Goal: Transaction & Acquisition: Purchase product/service

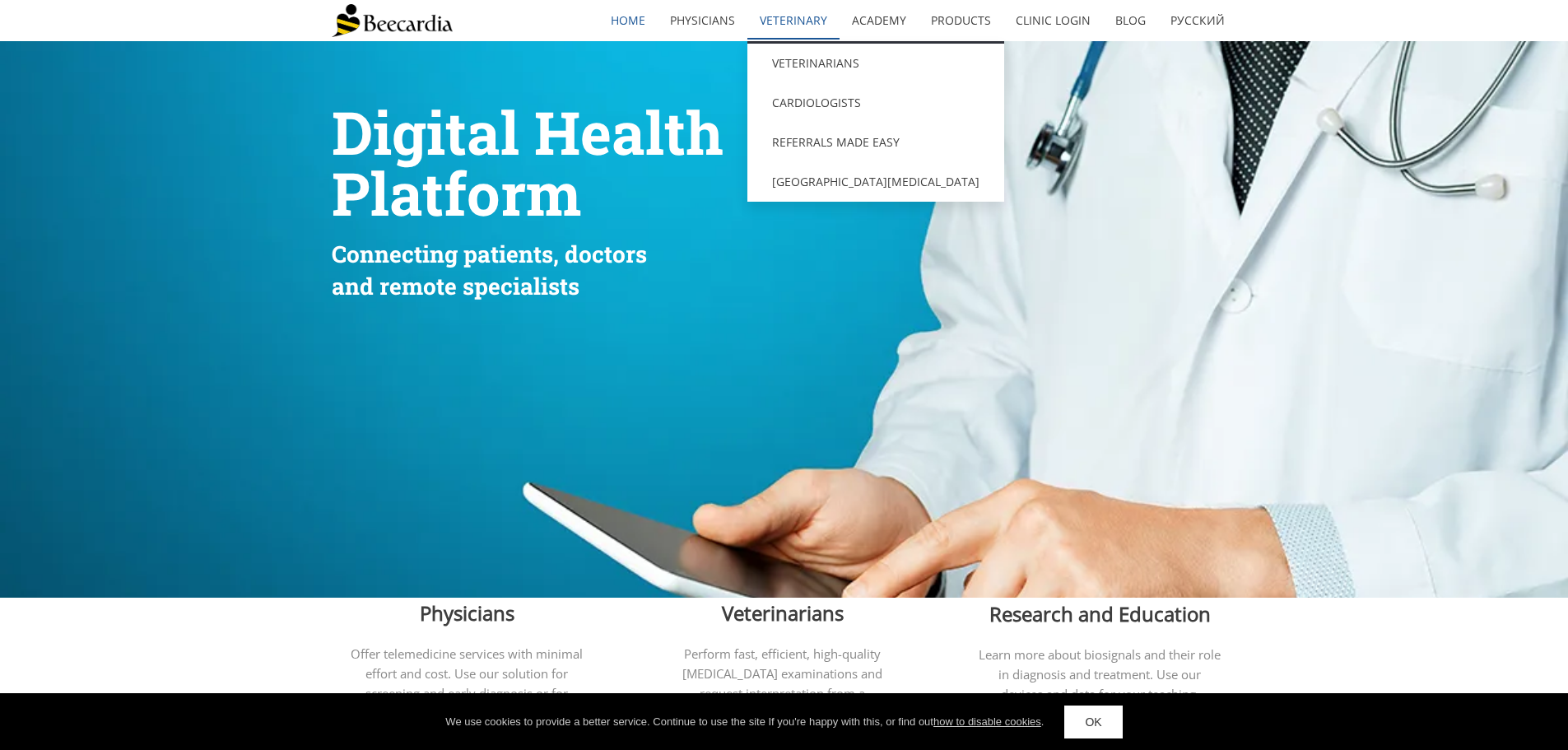
click at [792, 22] on link "Veterinary" at bounding box center [793, 21] width 92 height 38
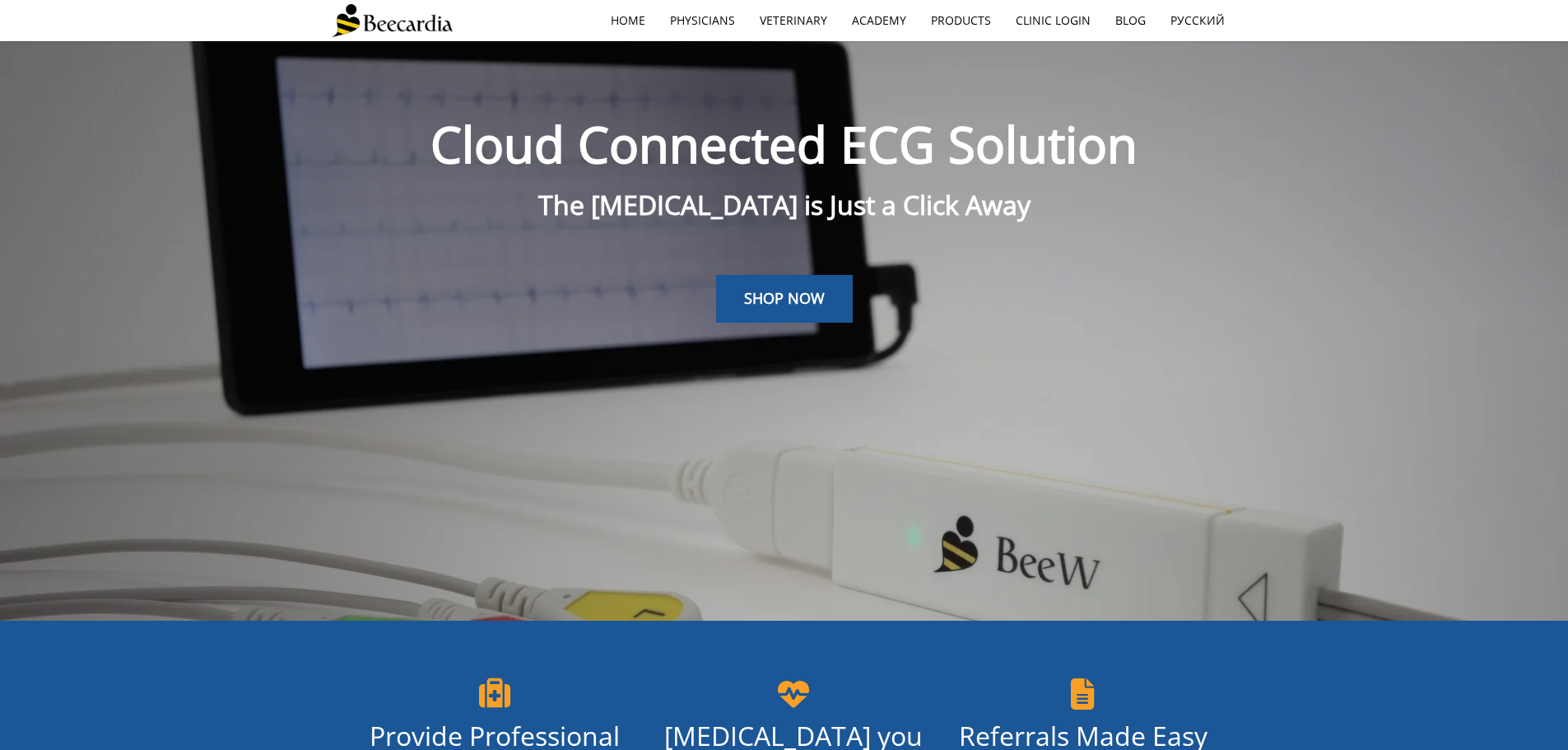
scroll to position [42, 0]
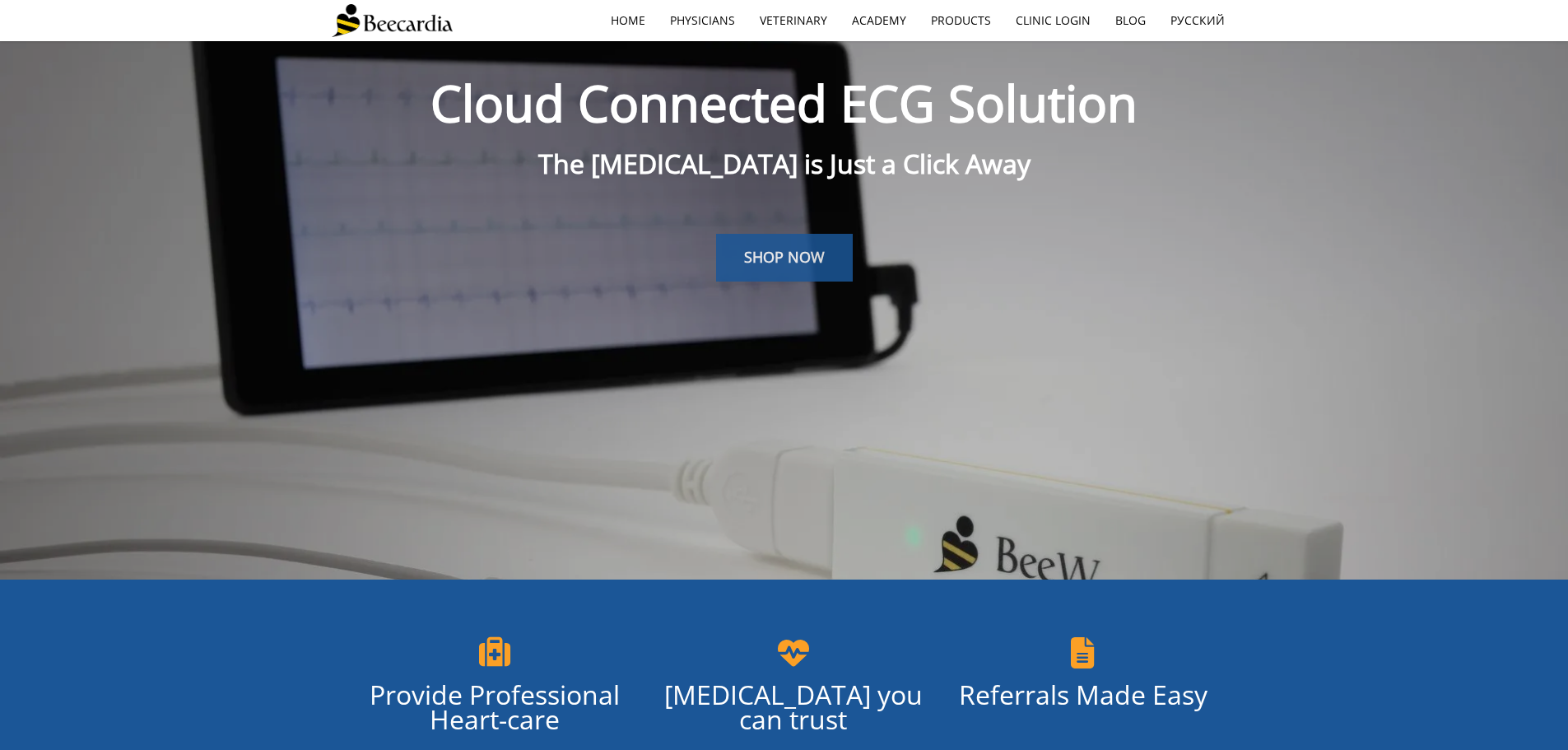
click at [755, 250] on span "SHOP NOW" at bounding box center [784, 256] width 81 height 20
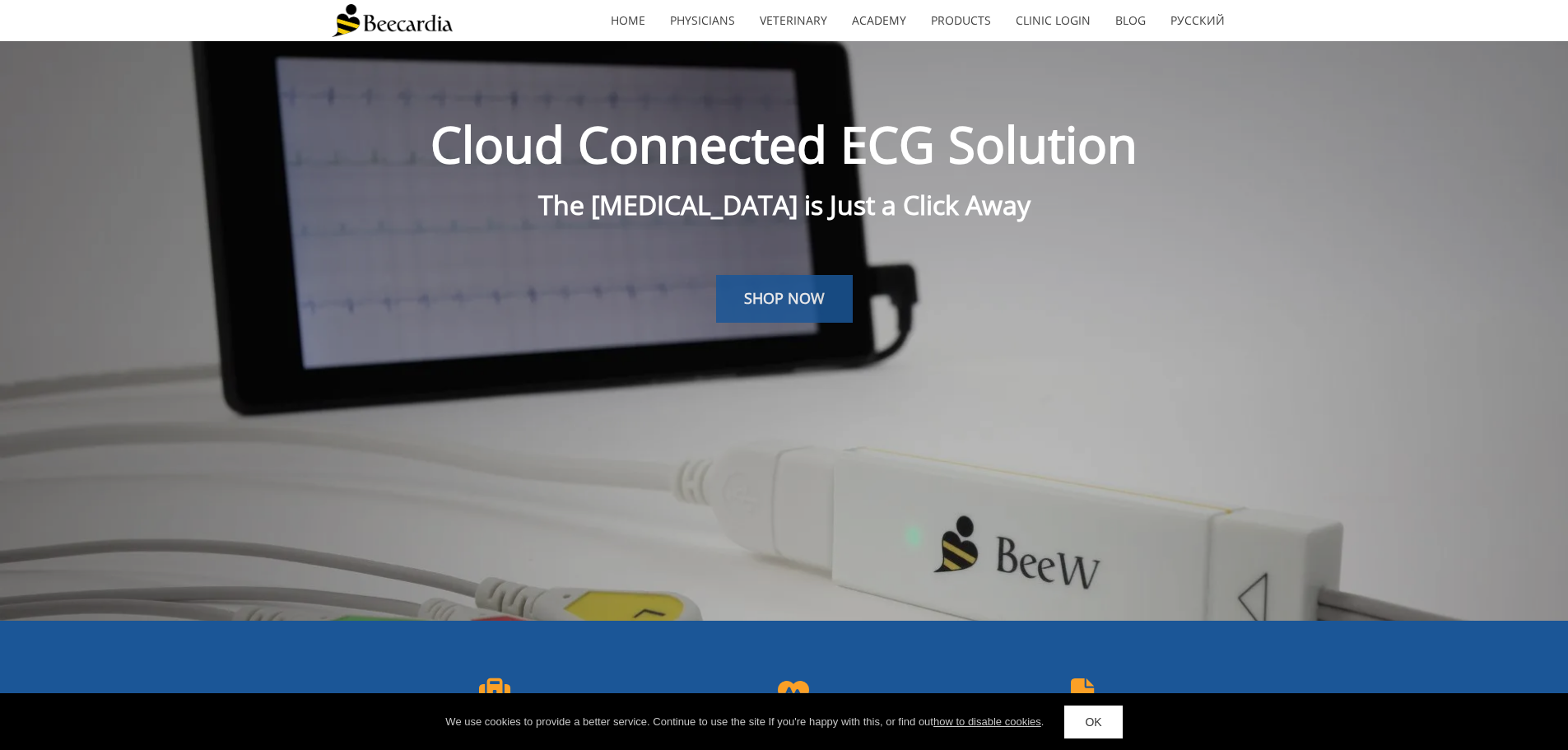
click at [788, 306] on span "SHOP NOW" at bounding box center [784, 298] width 81 height 20
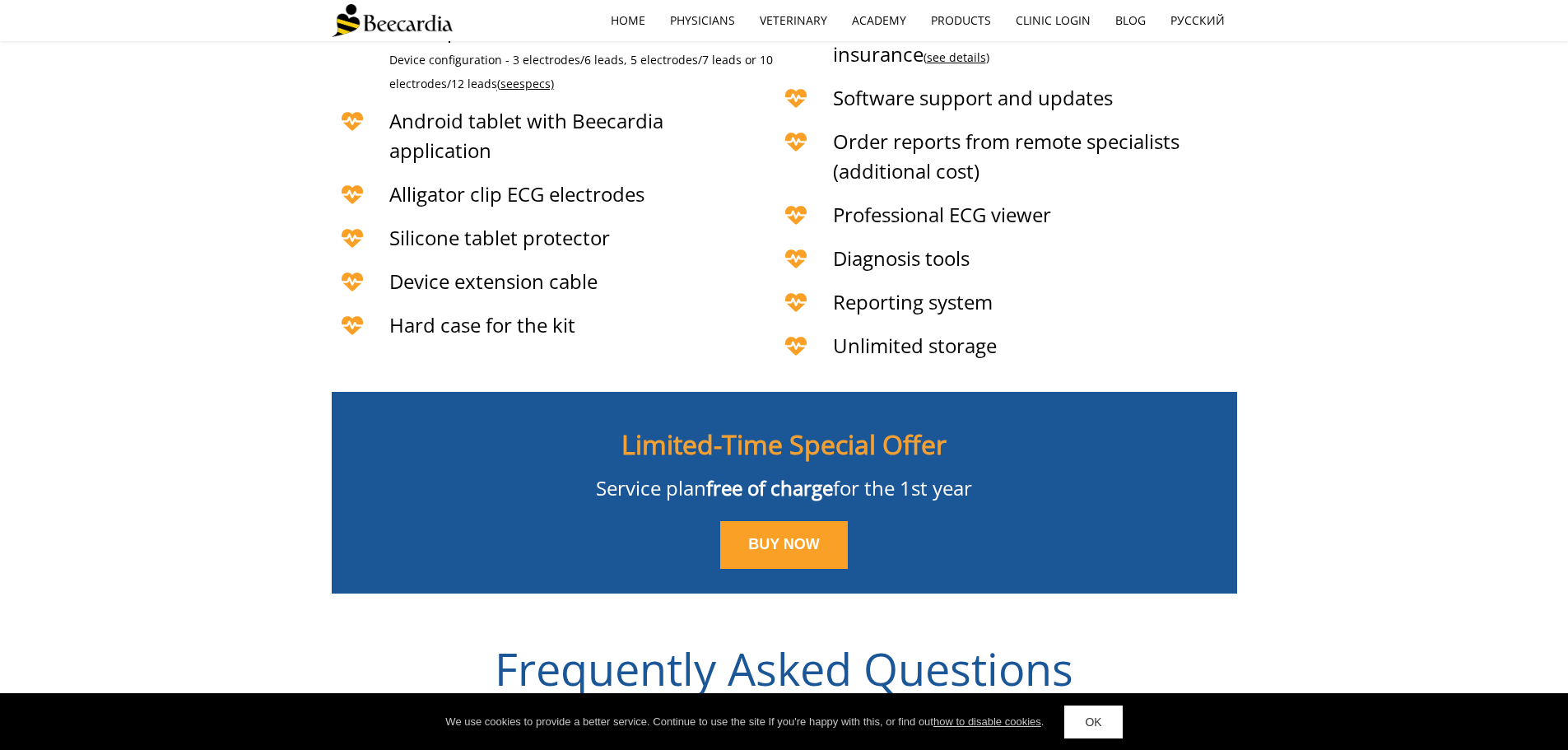
scroll to position [4191, 0]
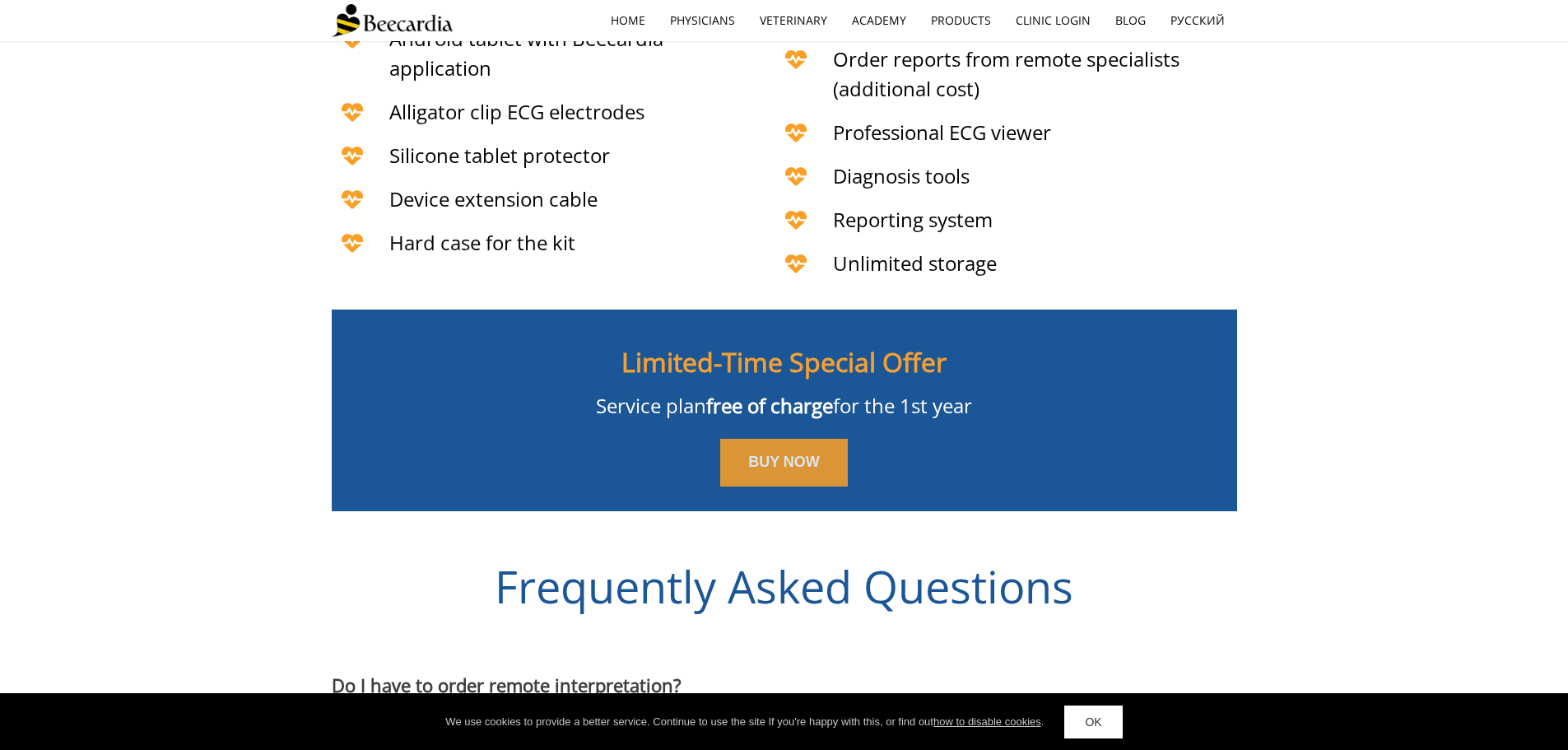
click at [776, 454] on span "BUY NOW" at bounding box center [784, 462] width 72 height 16
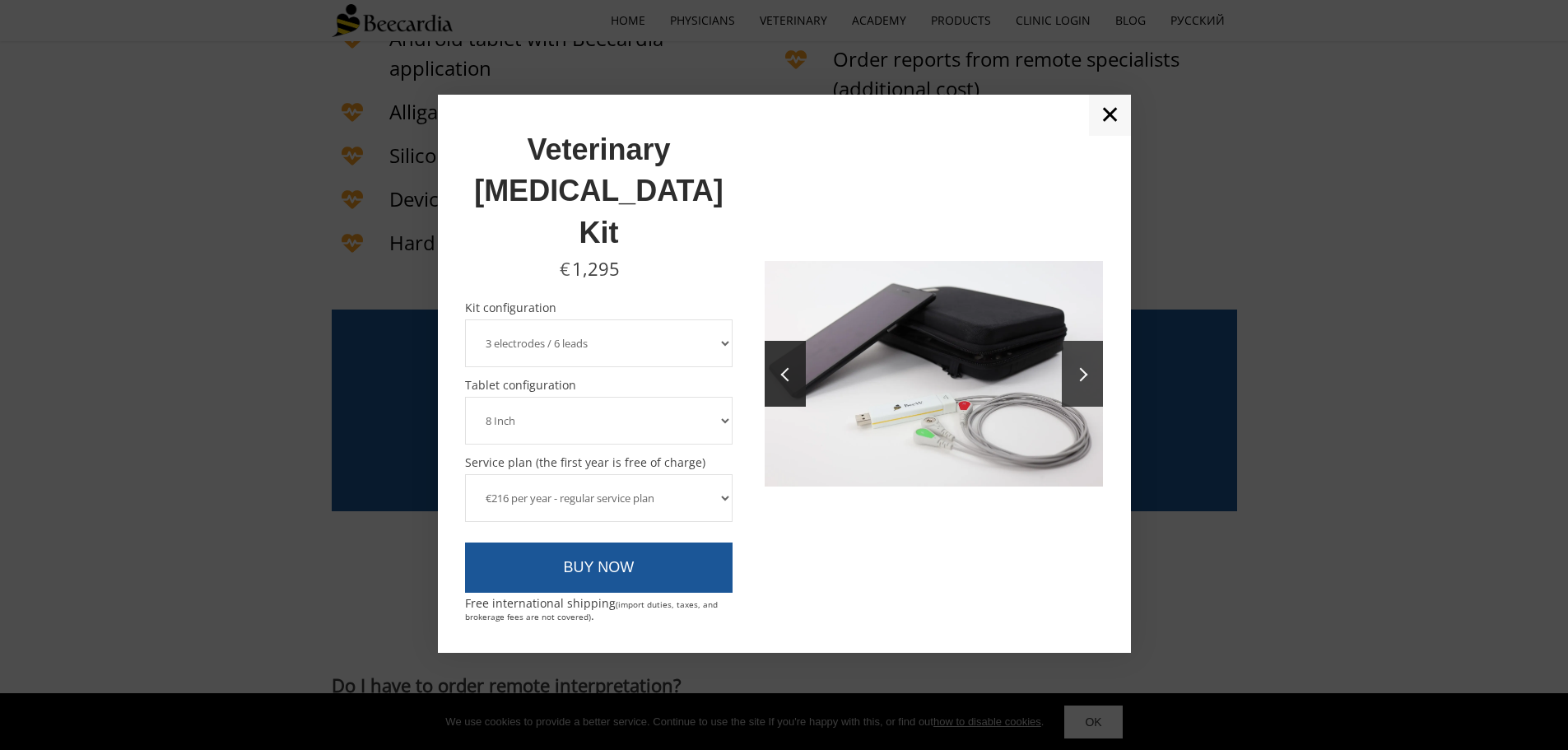
click at [1069, 374] on link at bounding box center [1082, 374] width 42 height 66
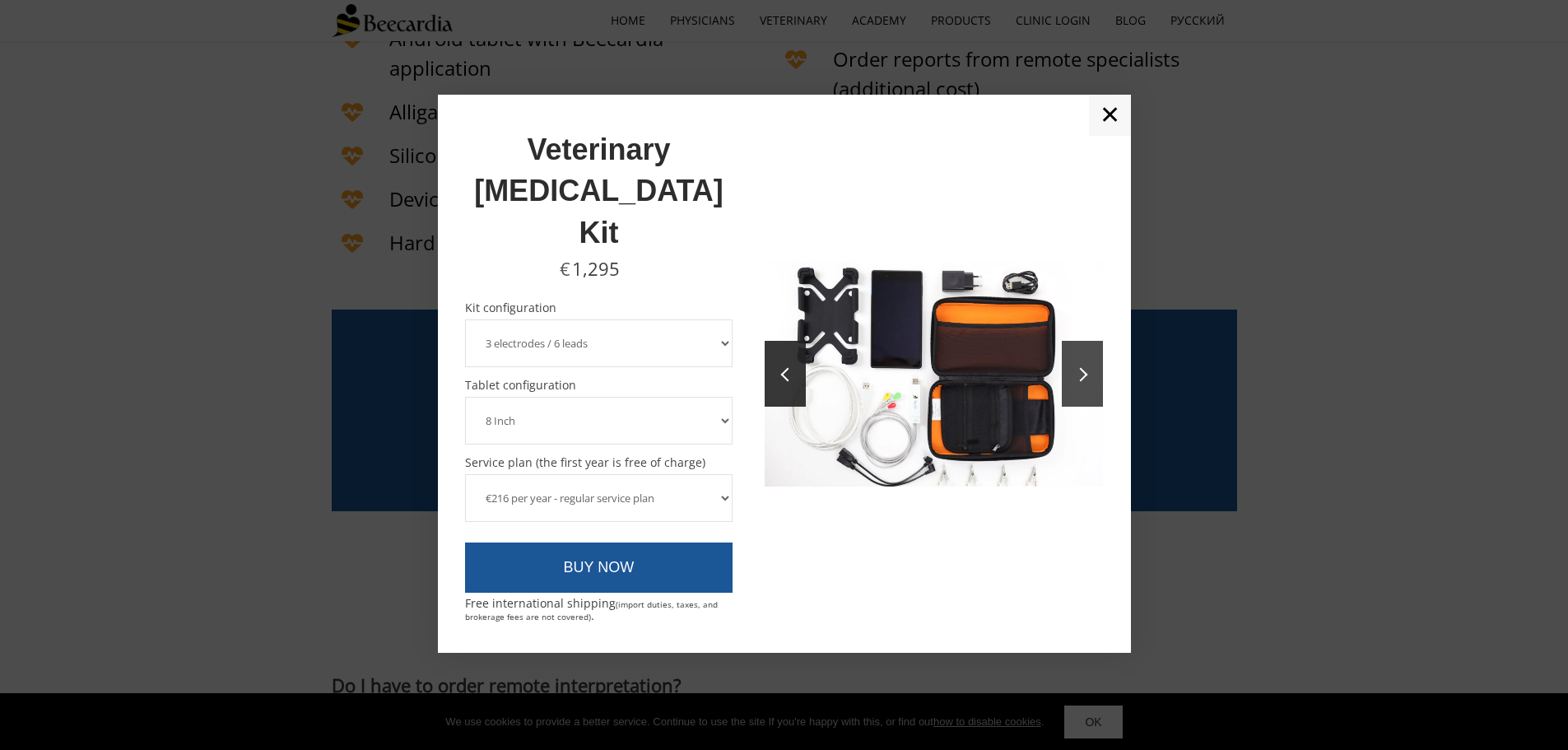
click at [1078, 372] on span at bounding box center [1081, 374] width 14 height 14
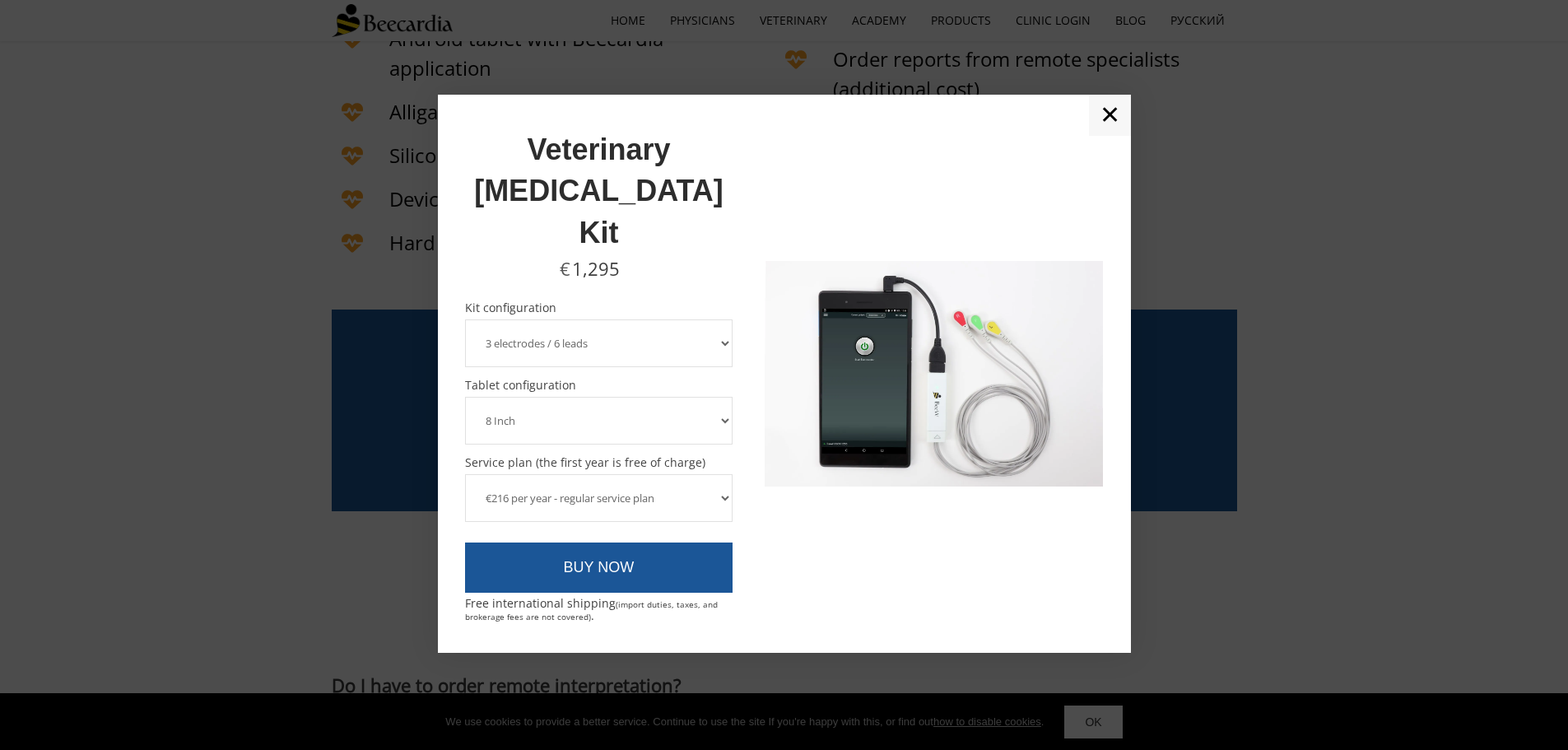
click at [717, 320] on select "3 electrodes / 6 leads 5 electrodes / 7 leads" at bounding box center [599, 343] width 268 height 48
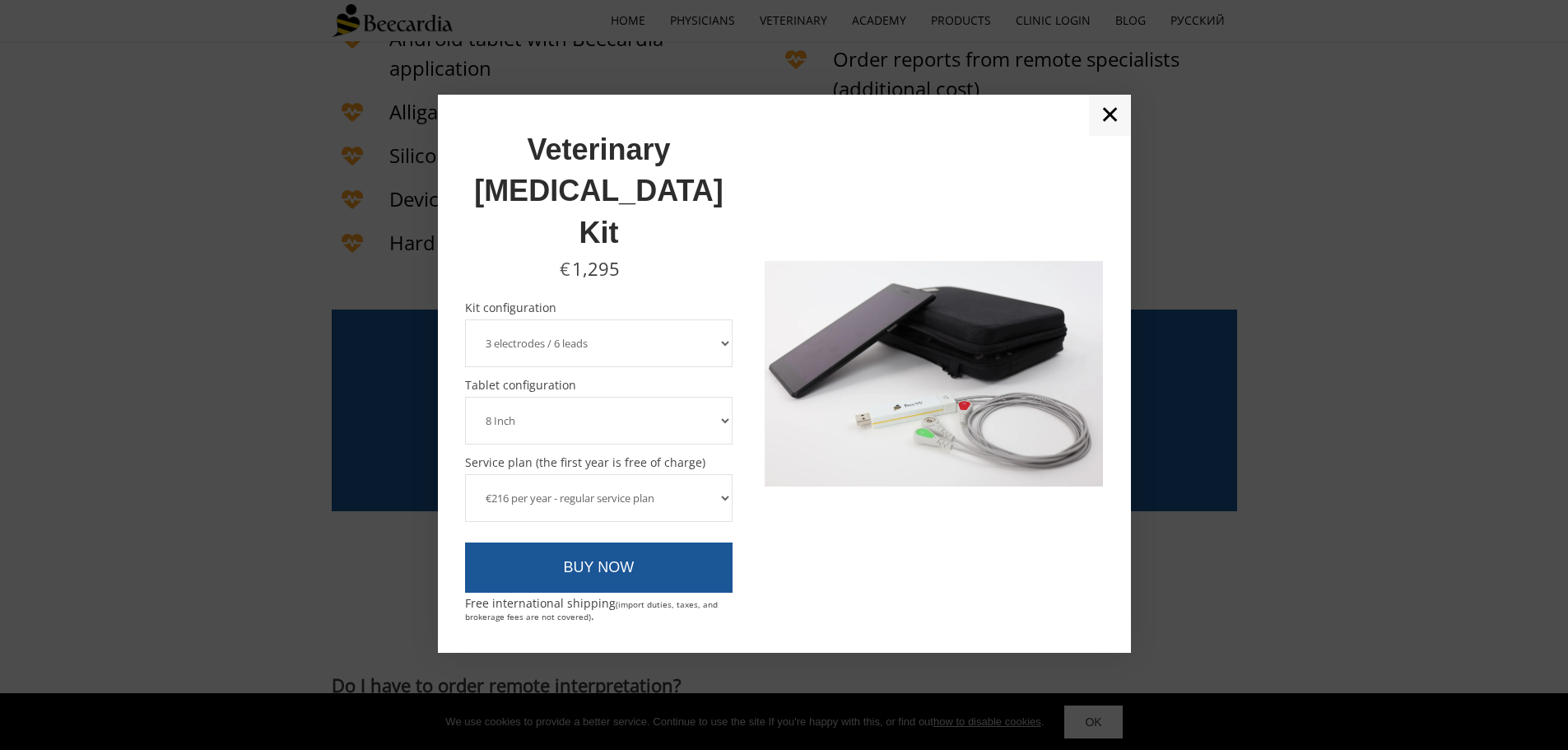
click at [717, 320] on select "3 electrodes / 6 leads 5 electrodes / 7 leads" at bounding box center [599, 343] width 268 height 48
click at [713, 397] on select "8 Inch 10 Inch" at bounding box center [599, 420] width 268 height 48
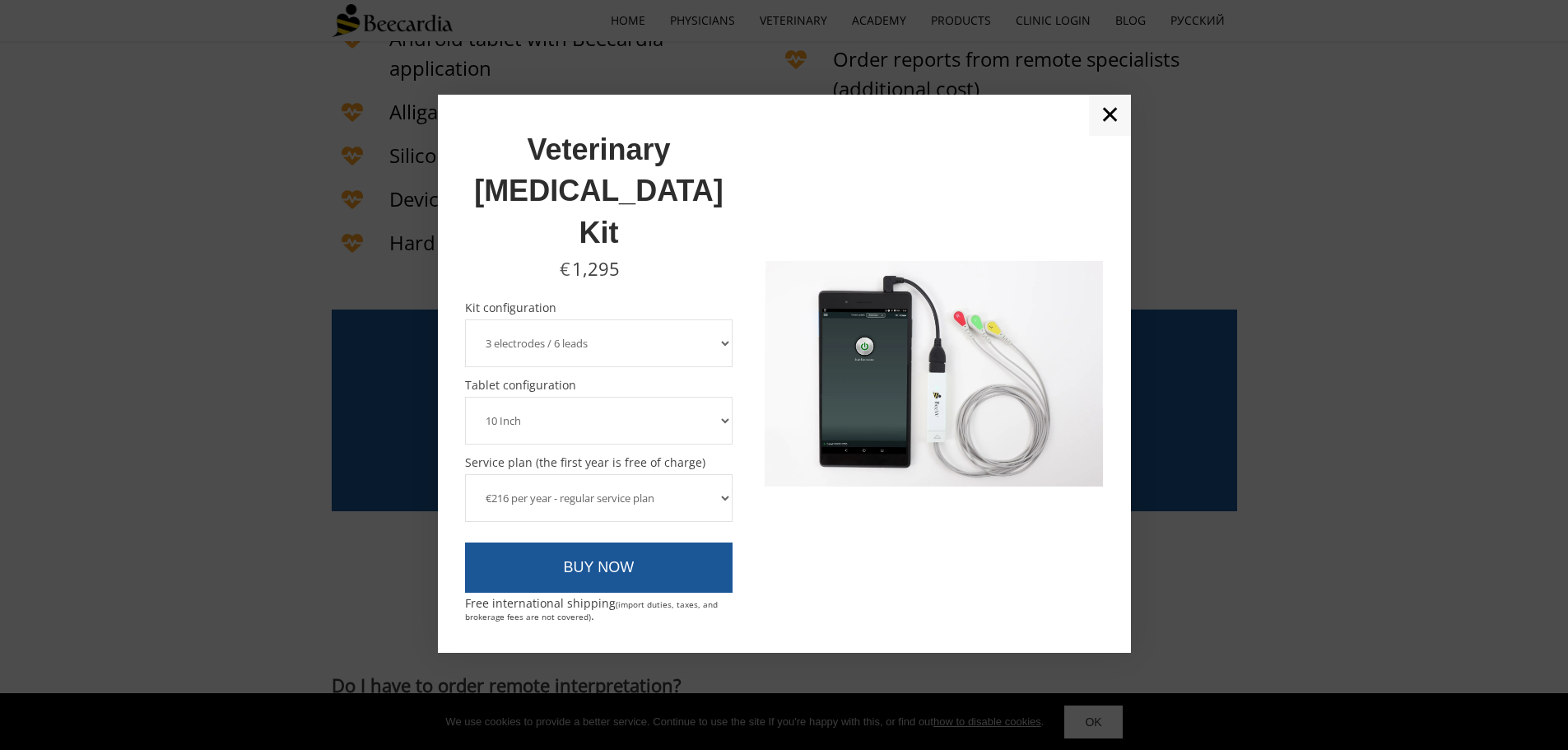
click at [465, 397] on select "8 Inch 10 Inch" at bounding box center [599, 420] width 268 height 48
click at [707, 397] on select "8 Inch 10 Inch" at bounding box center [599, 420] width 268 height 48
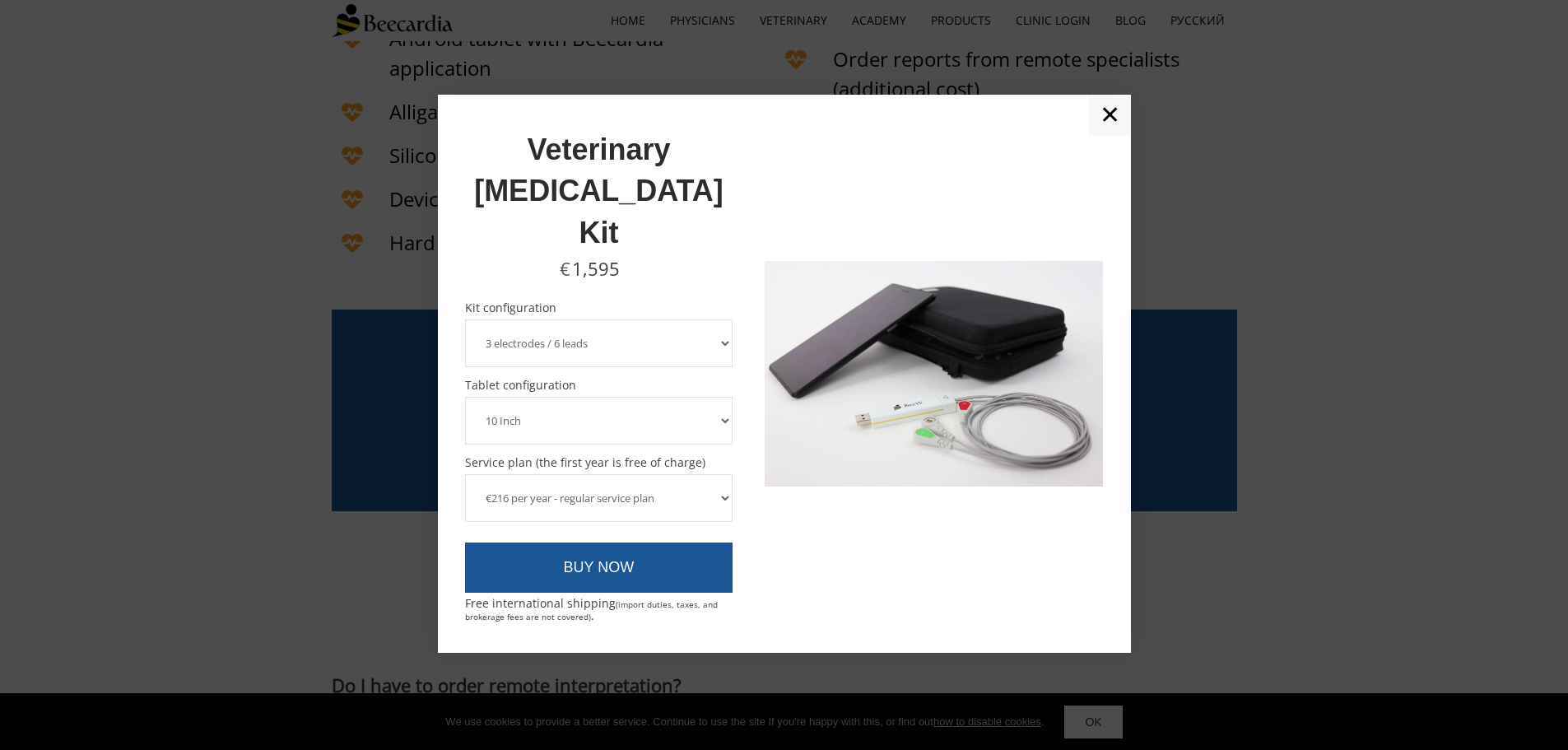
select select "8 Inch"
click at [465, 397] on select "8 Inch 10 Inch" at bounding box center [599, 420] width 268 height 48
click at [716, 475] on select "€216 per year - regular service plan €120 per year - plan without the device in…" at bounding box center [599, 498] width 268 height 48
click at [696, 475] on select "€216 per year - regular service plan €120 per year - plan without the device in…" at bounding box center [599, 498] width 268 height 48
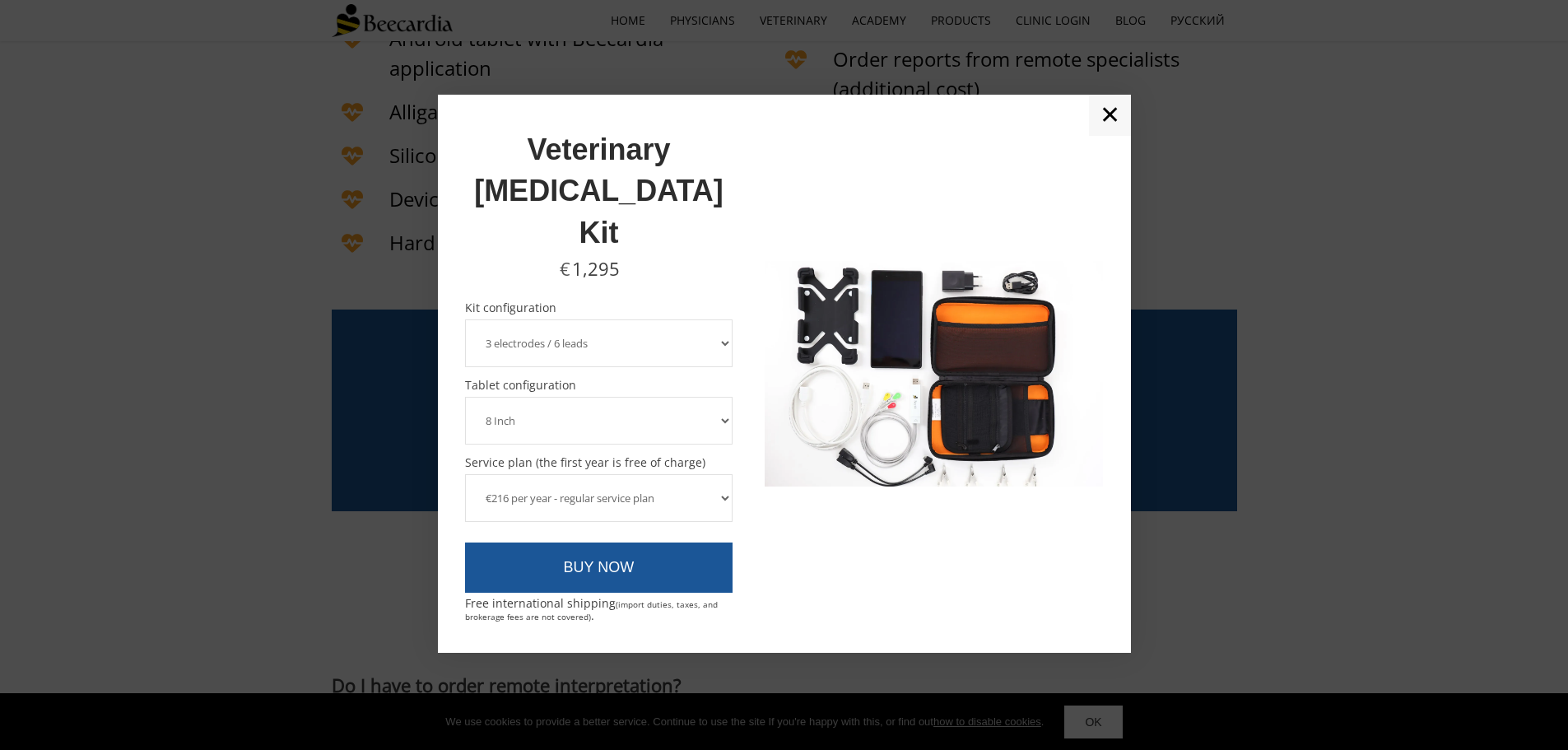
click at [703, 475] on select "€216 per year - regular service plan €120 per year - plan without the device in…" at bounding box center [599, 498] width 268 height 48
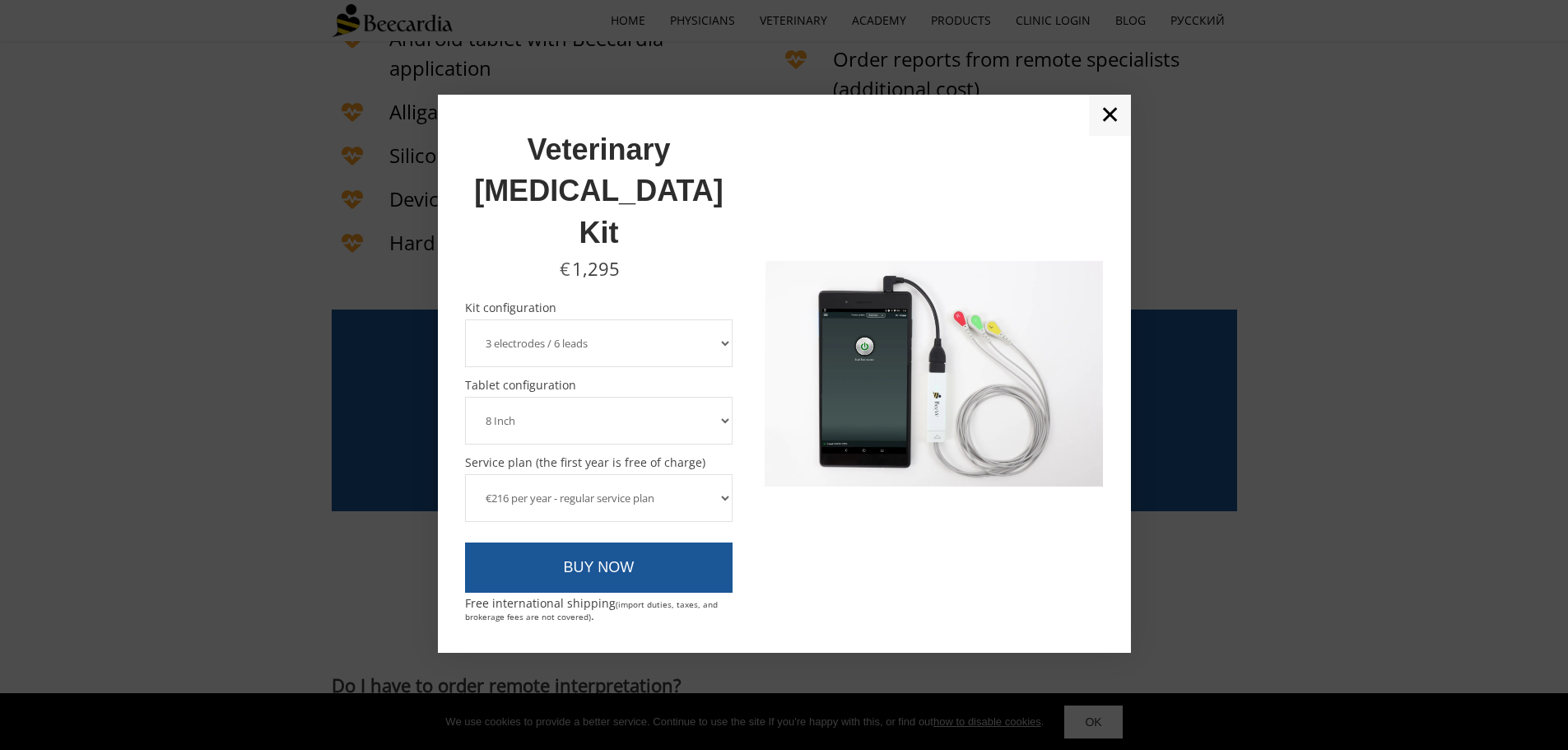
click at [465, 475] on select "€216 per year - regular service plan €120 per year - plan without the device in…" at bounding box center [599, 498] width 268 height 48
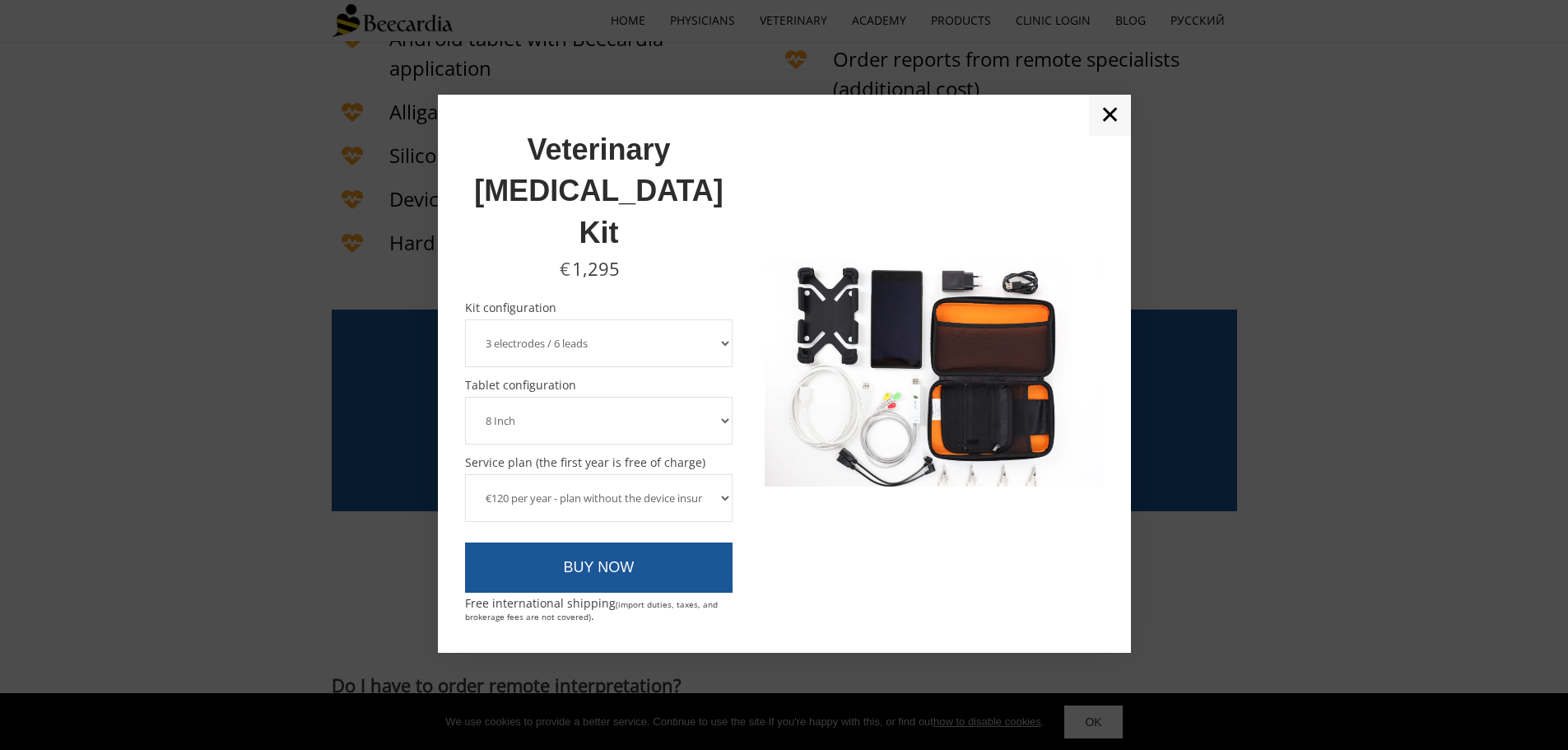
click at [700, 475] on select "€216 per year - regular service plan €120 per year - plan without the device in…" at bounding box center [599, 498] width 268 height 48
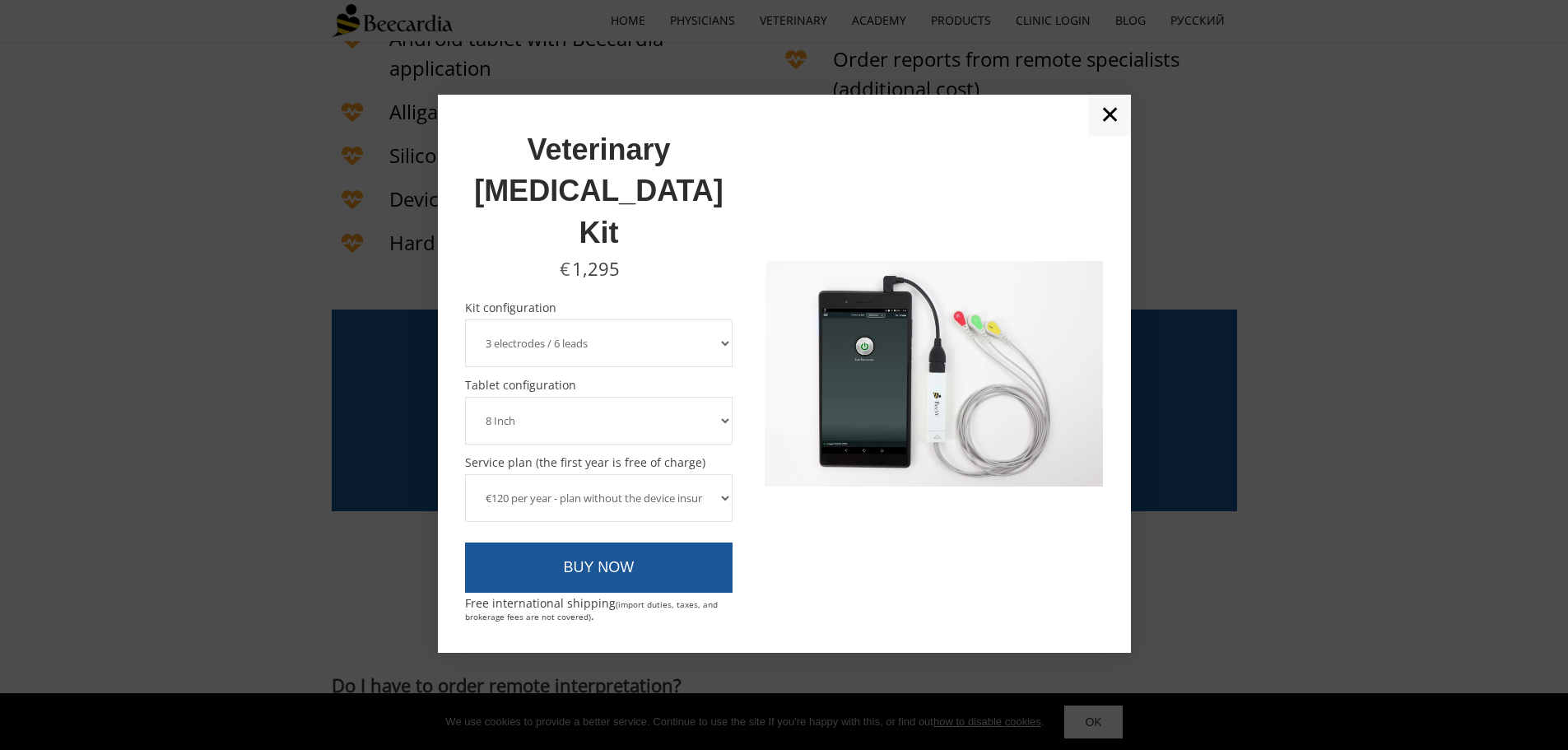
click at [465, 475] on select "€216 per year - regular service plan €120 per year - plan without the device in…" at bounding box center [599, 498] width 268 height 48
click at [694, 475] on select "€216 per year - regular service plan €120 per year - plan without the device in…" at bounding box center [599, 498] width 268 height 48
click at [465, 475] on select "€216 per year - regular service plan €120 per year - plan without the device in…" at bounding box center [599, 498] width 268 height 48
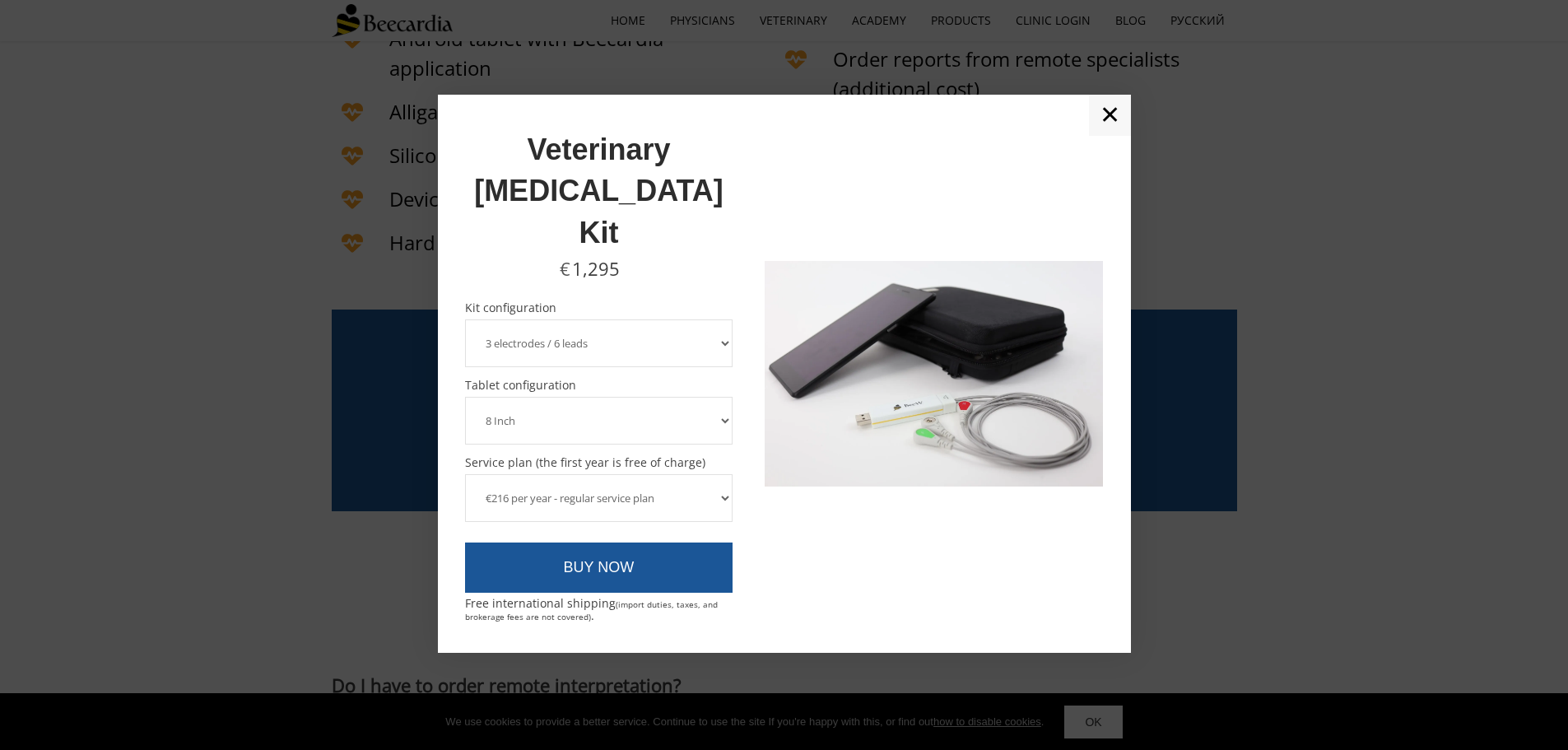
click at [683, 475] on select "€216 per year - regular service plan €120 per year - plan without the device in…" at bounding box center [599, 498] width 268 height 48
select select "€120 per year - plan without the device insurance"
click at [465, 475] on select "€216 per year - regular service plan €120 per year - plan without the device in…" at bounding box center [599, 498] width 268 height 48
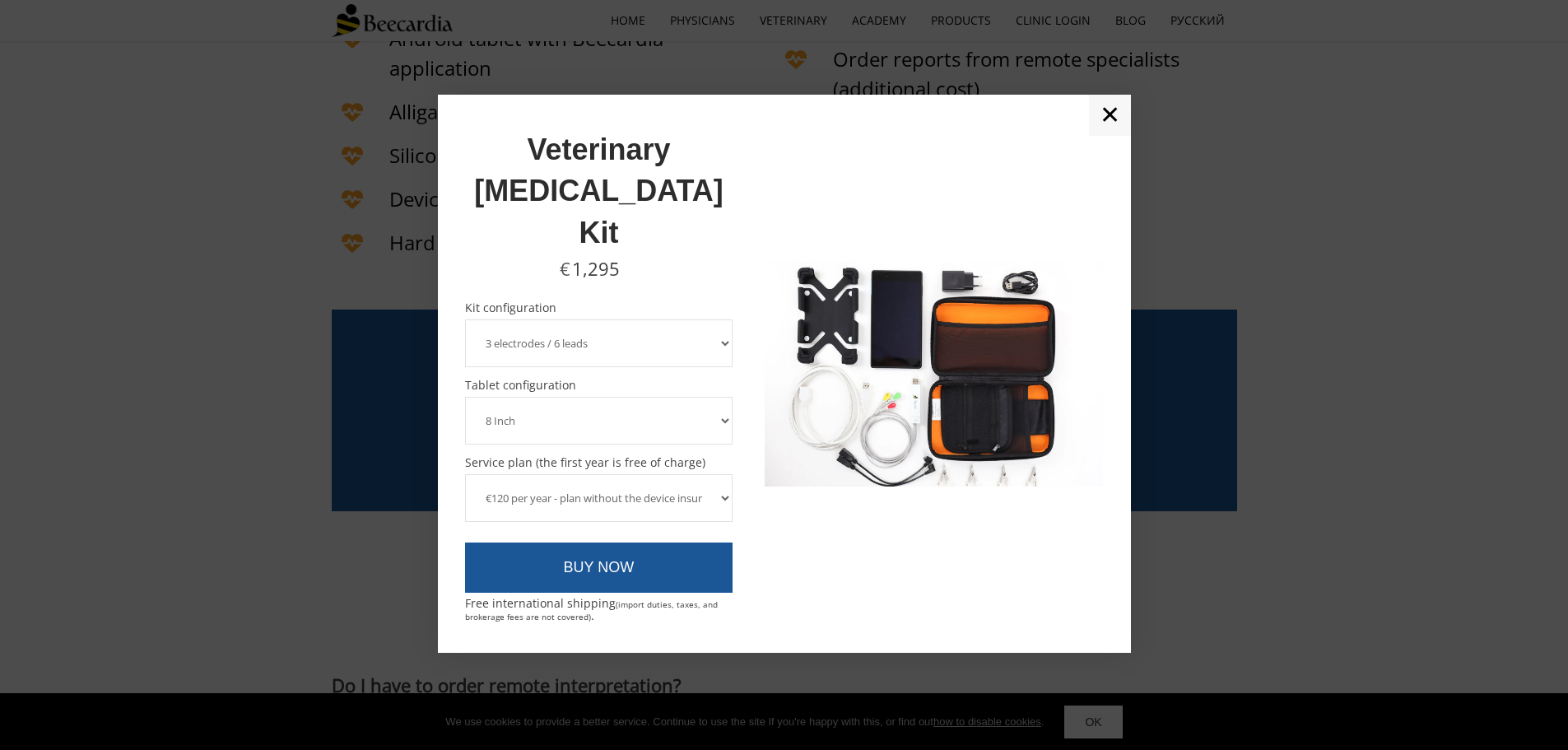
click at [770, 510] on div at bounding box center [933, 374] width 339 height 504
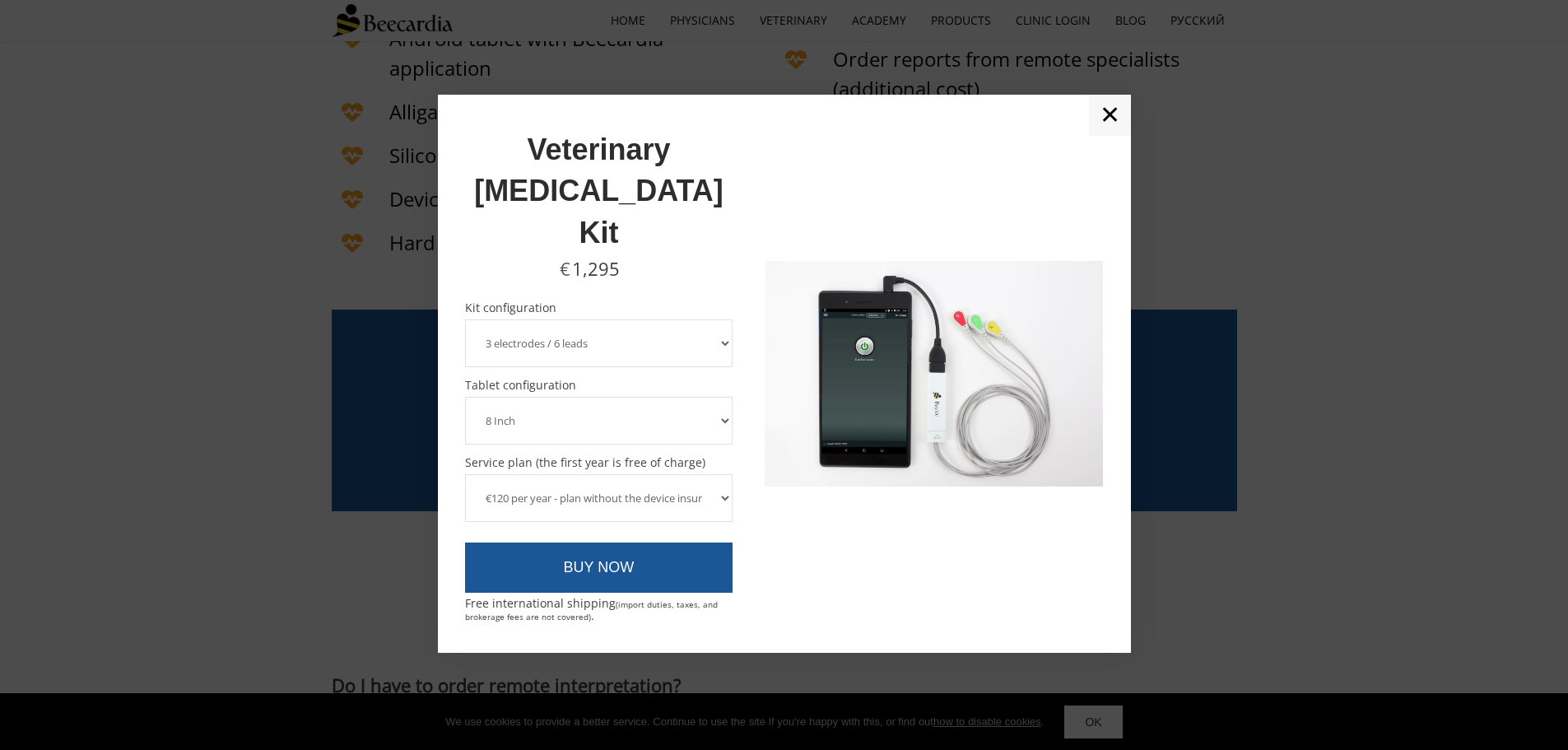
click at [1100, 136] on link "✕" at bounding box center [1110, 115] width 42 height 42
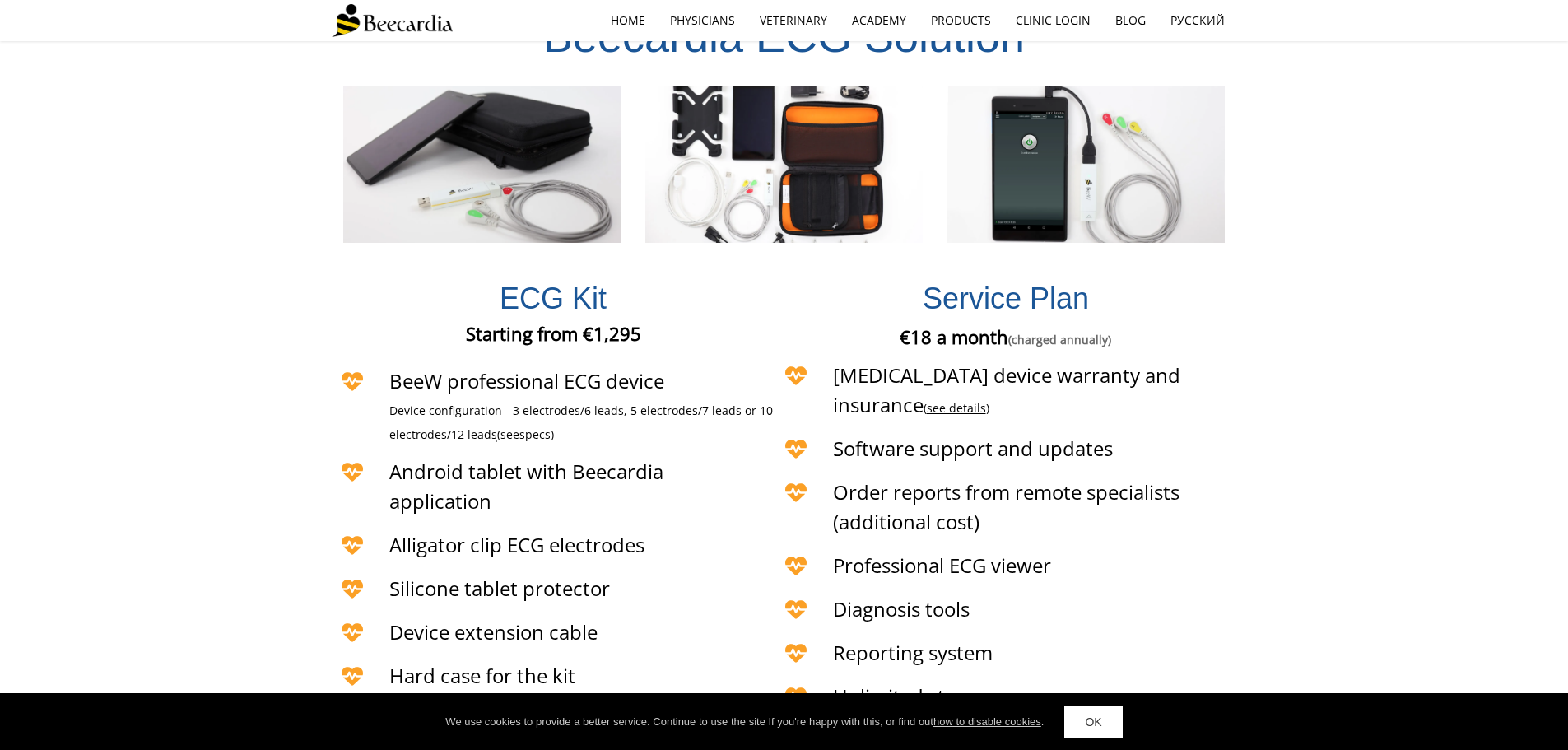
scroll to position [3759, 0]
click at [986, 399] on link "see details" at bounding box center [956, 407] width 59 height 16
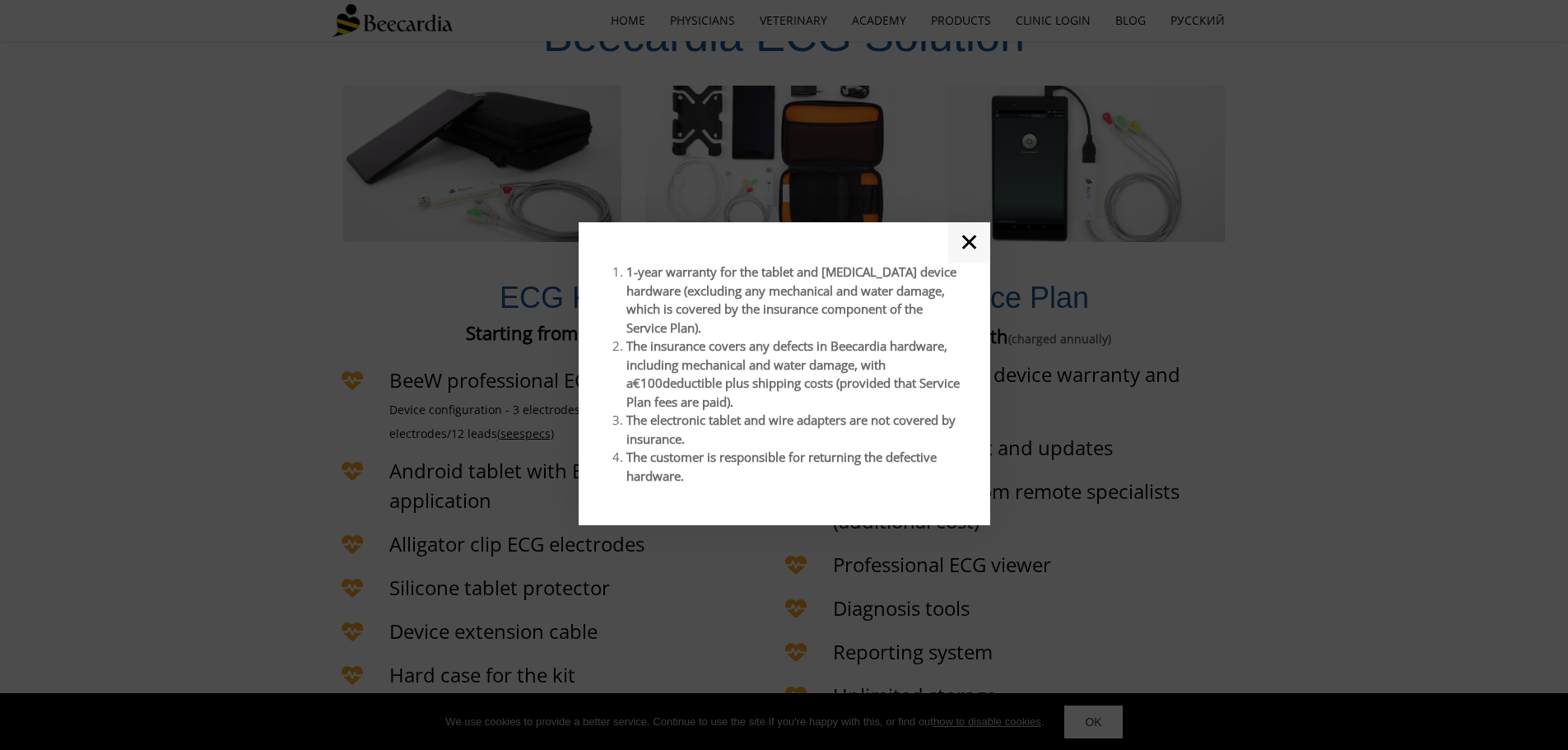
click at [971, 262] on link "✕" at bounding box center [969, 243] width 42 height 42
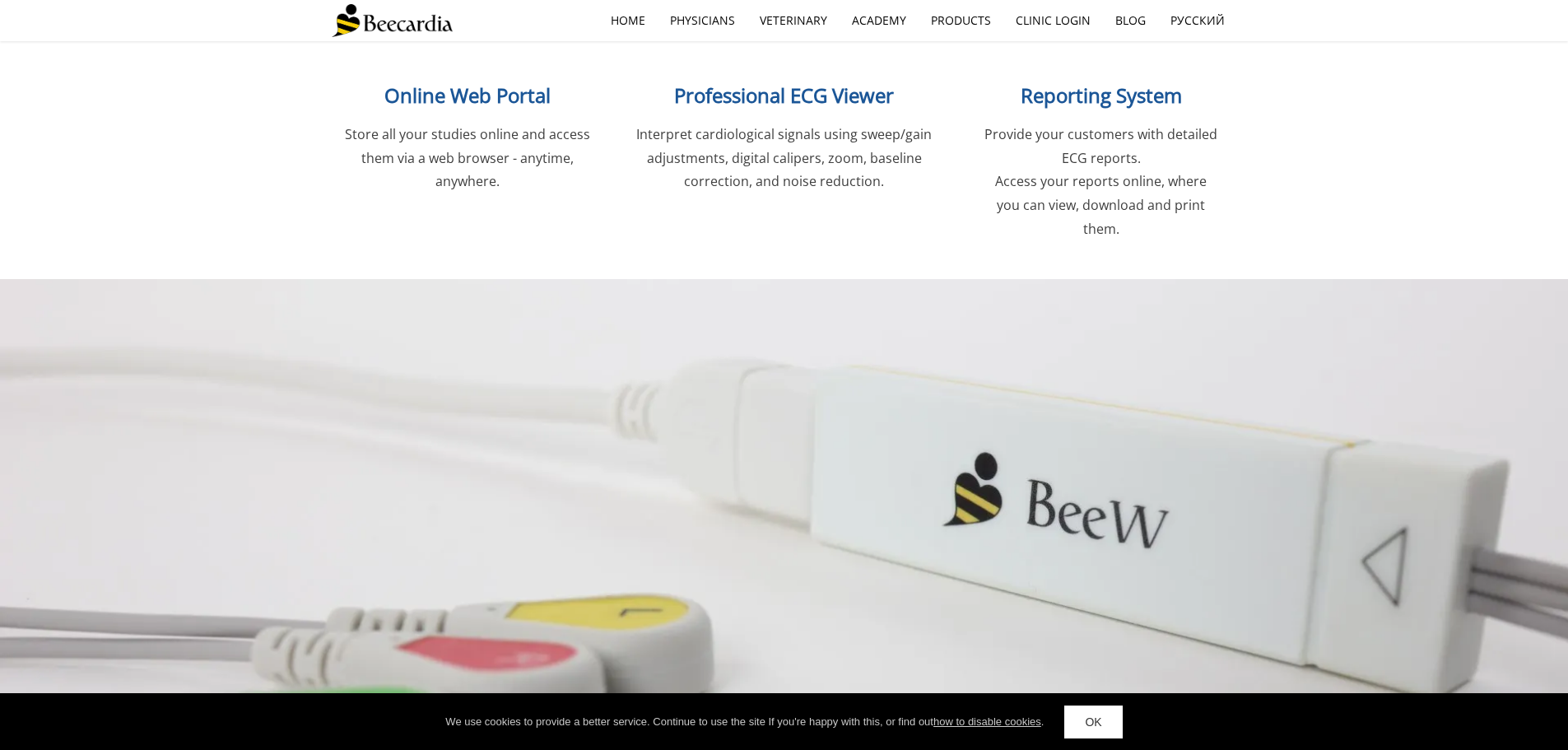
scroll to position [2277, 0]
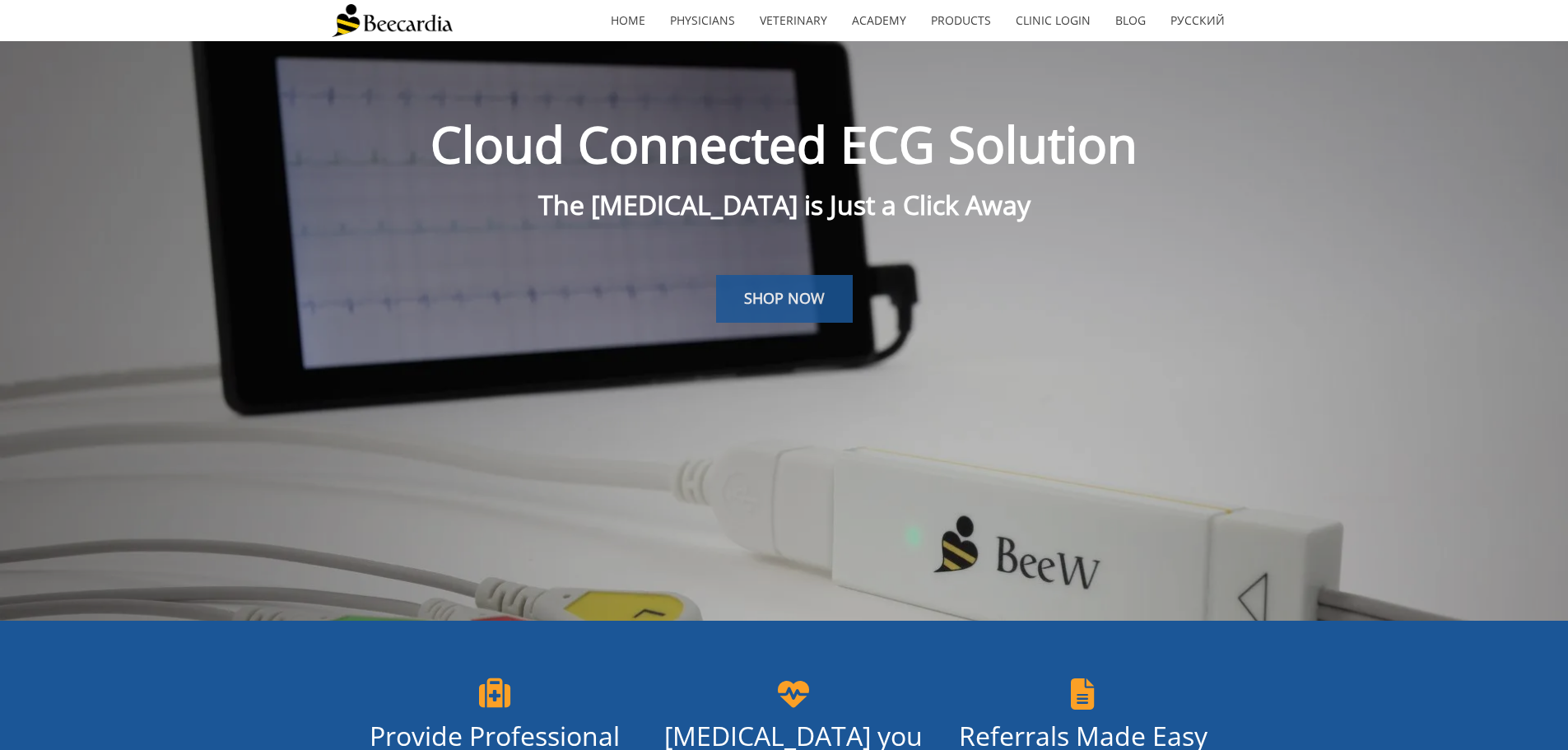
click at [763, 294] on span "SHOP NOW" at bounding box center [784, 298] width 81 height 20
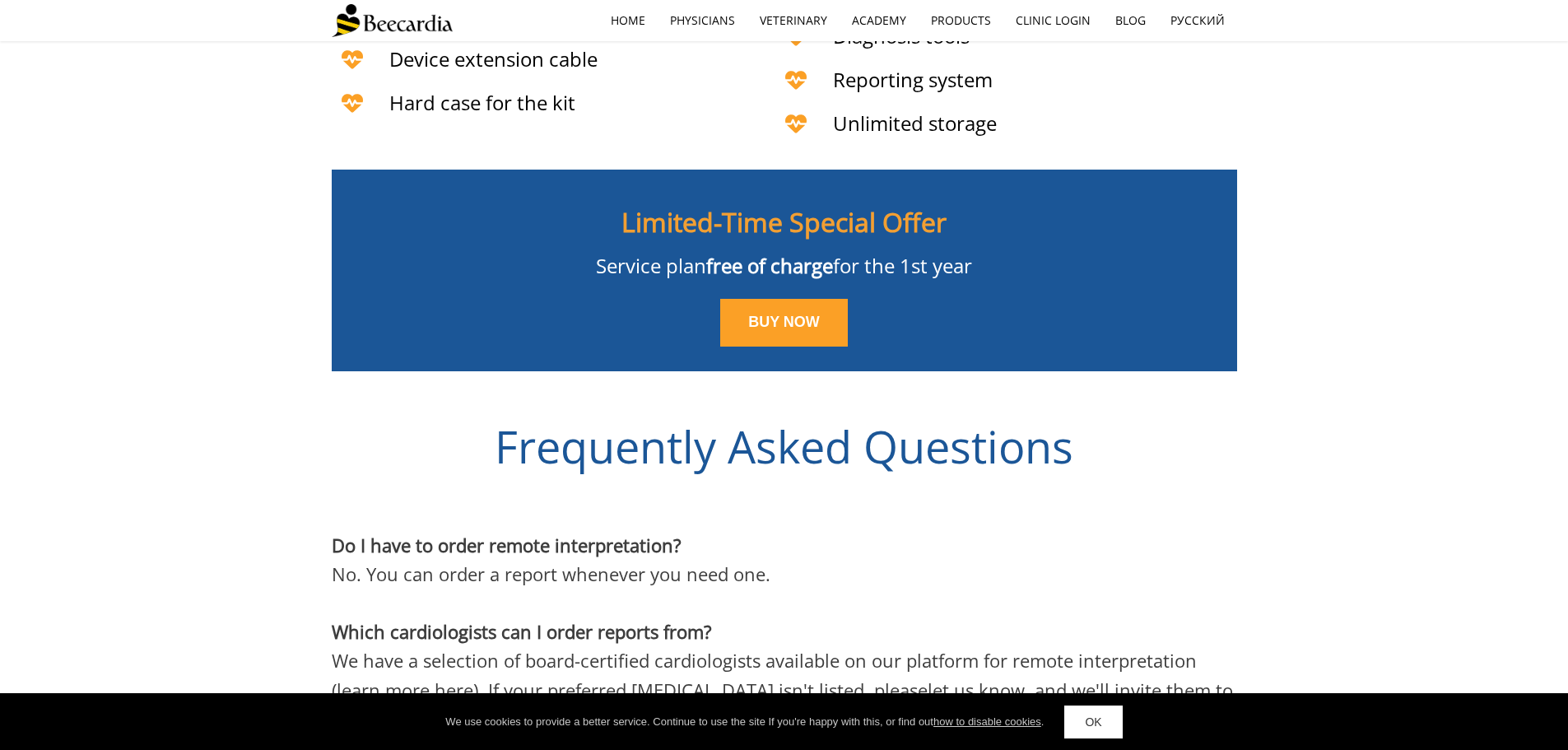
scroll to position [4355, 0]
